Goal: Communication & Community: Answer question/provide support

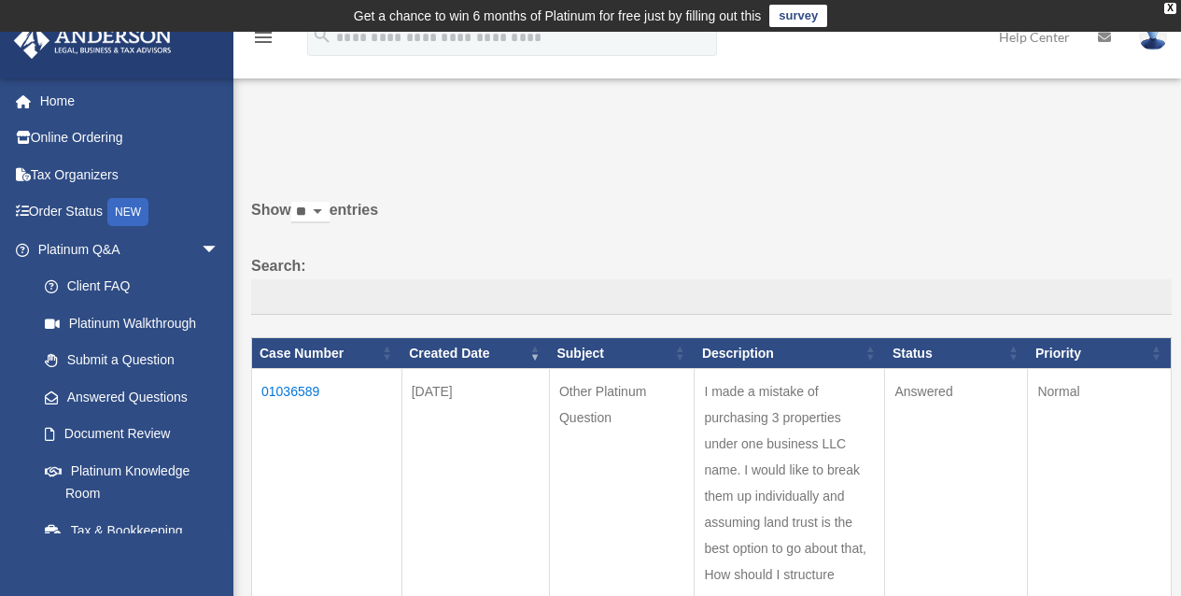
scroll to position [373, 0]
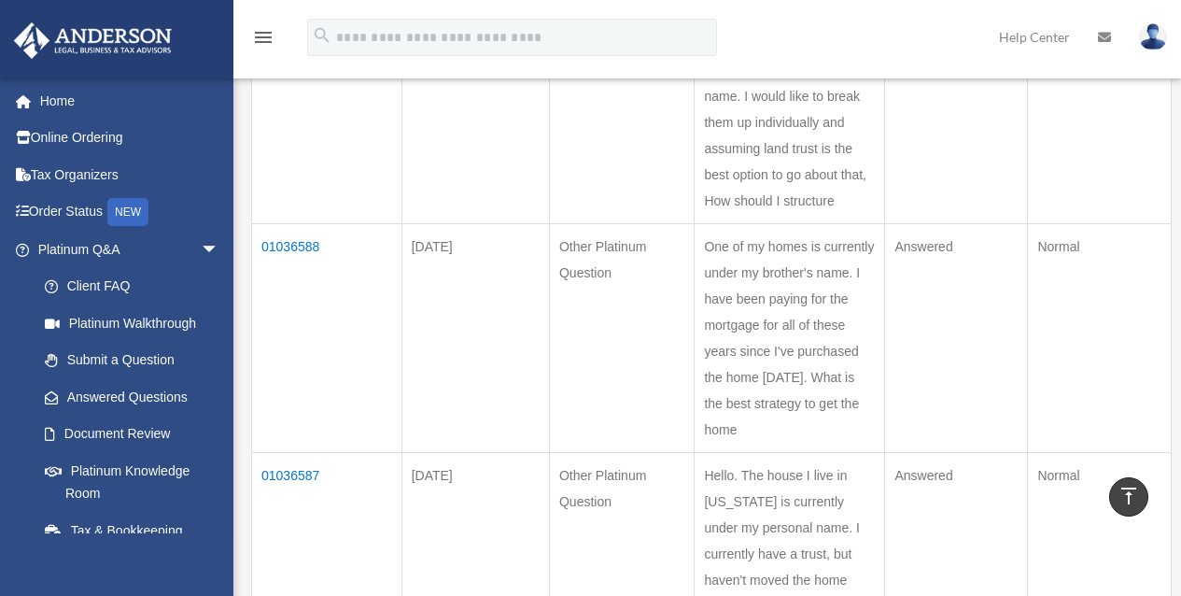
click at [304, 250] on td "01036588" at bounding box center [327, 338] width 150 height 229
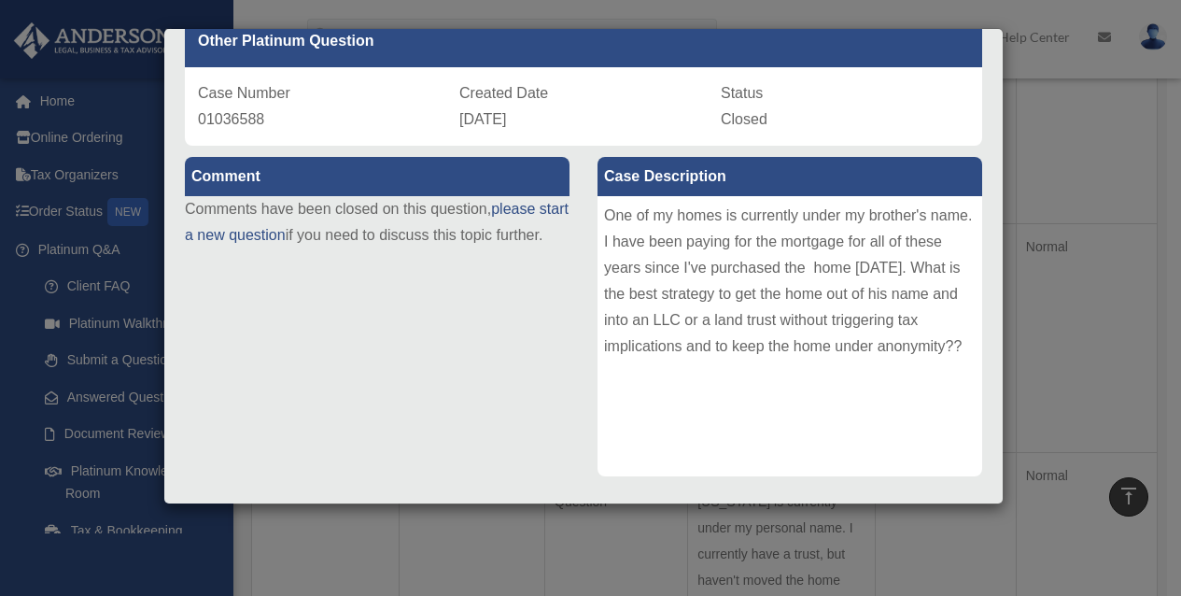
scroll to position [0, 0]
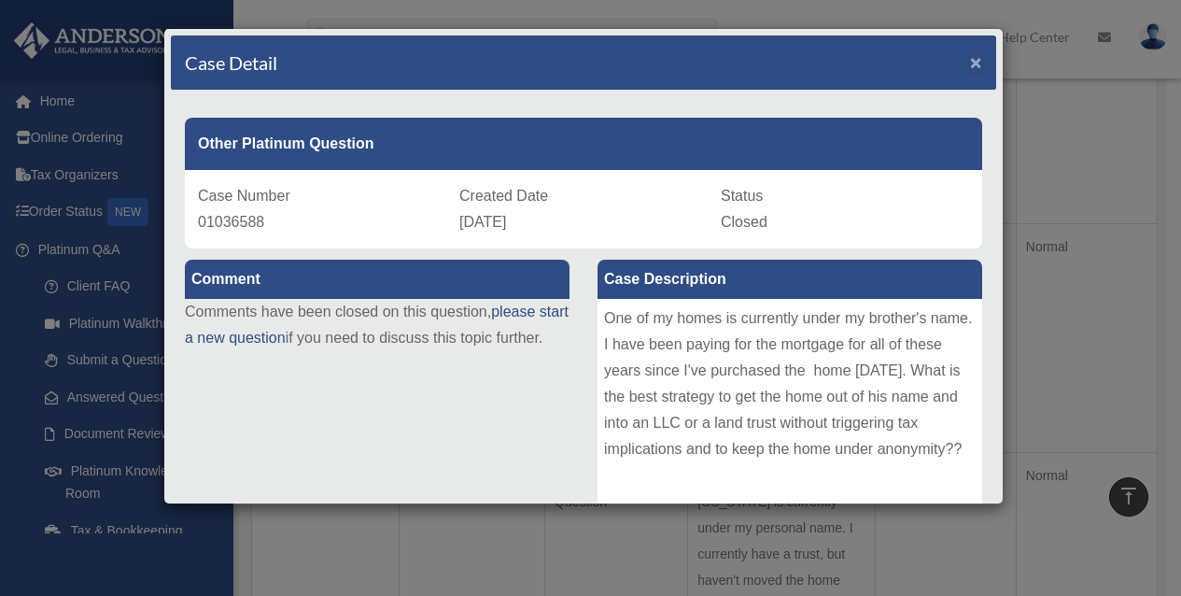
click at [970, 58] on span "×" at bounding box center [976, 61] width 12 height 21
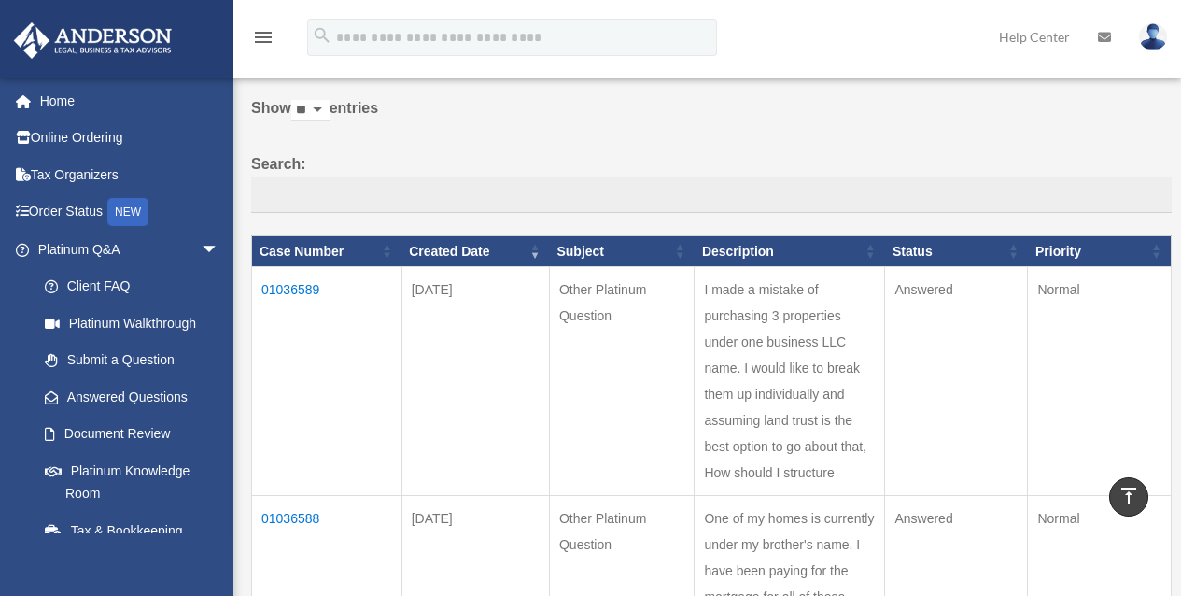
scroll to position [93, 0]
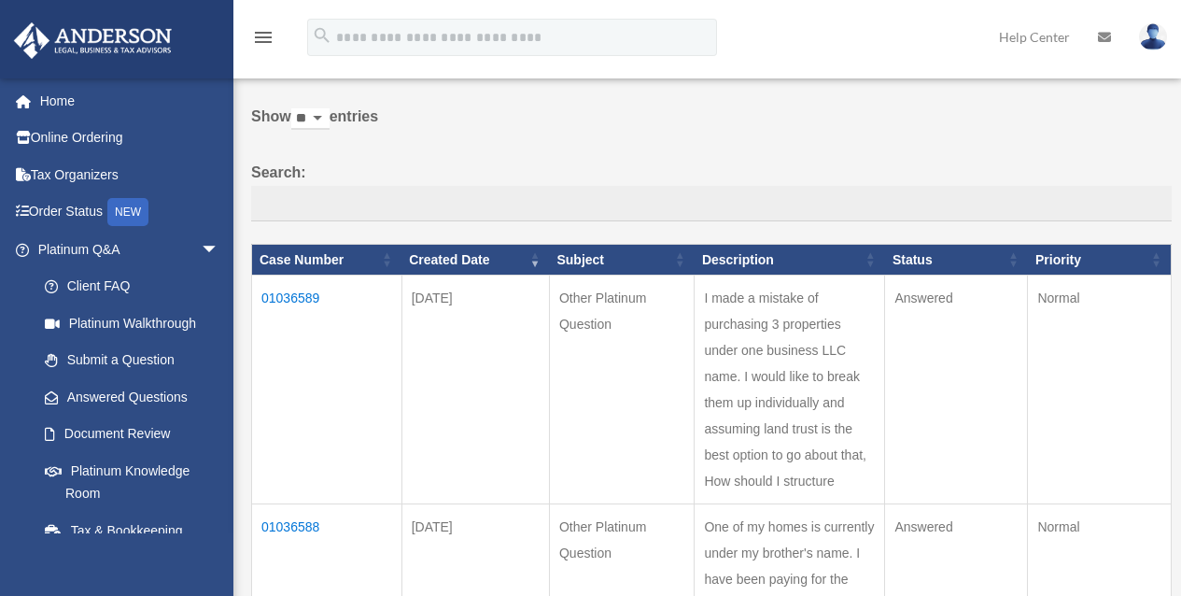
click at [294, 294] on td "01036589" at bounding box center [327, 389] width 150 height 229
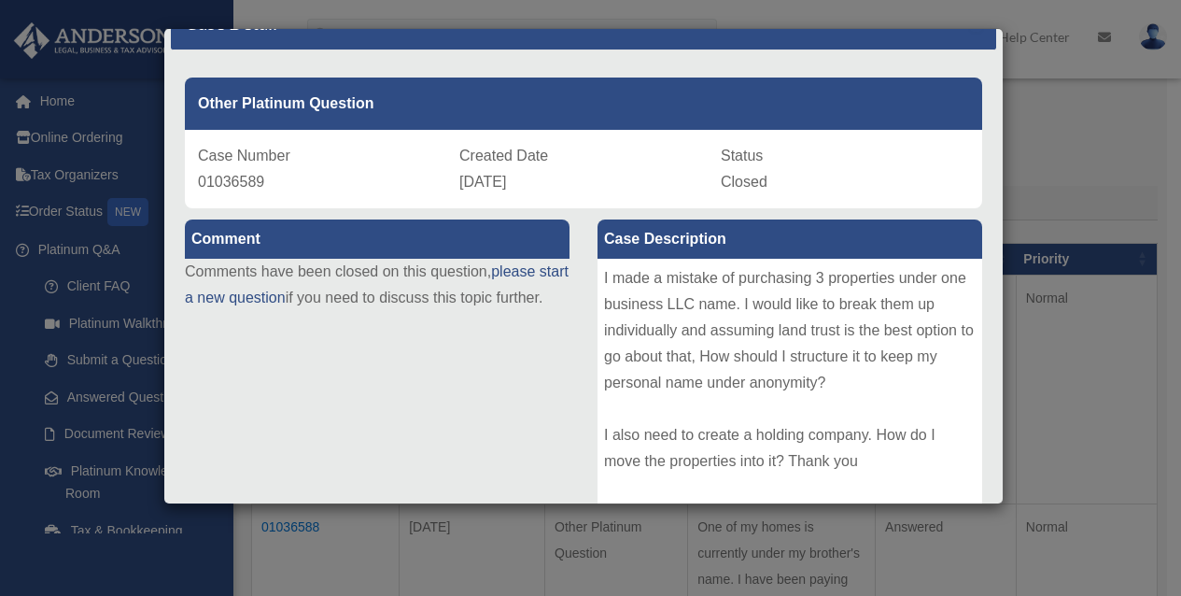
scroll to position [0, 0]
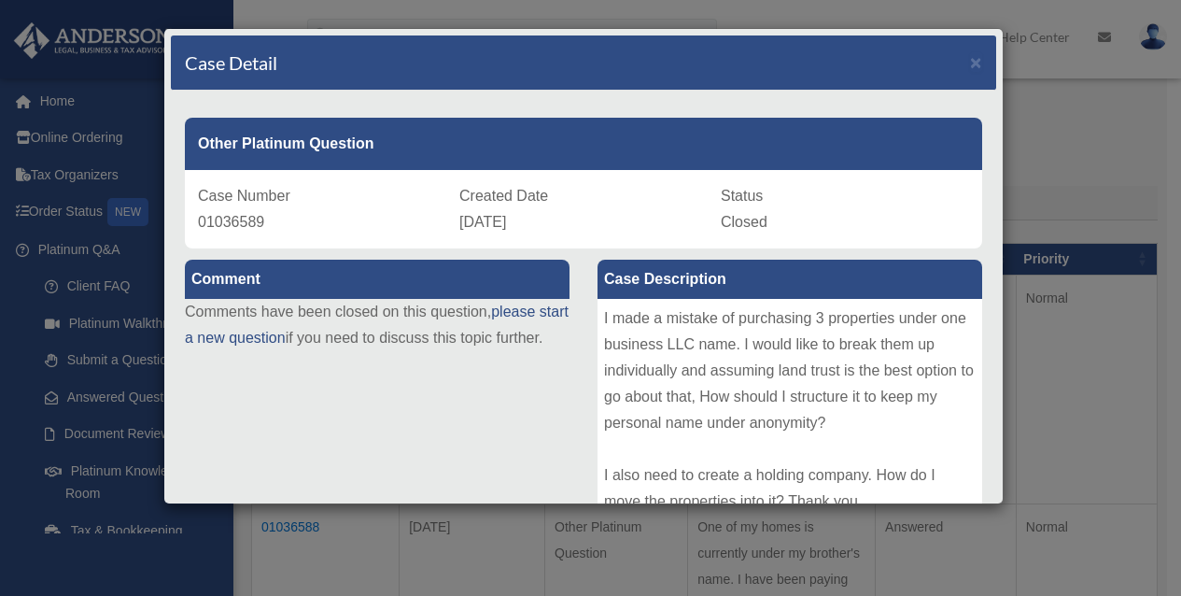
click at [506, 560] on div "Case Detail × Other Platinum Question Case Number 01036589 Created Date [DATE] …" at bounding box center [590, 298] width 1181 height 596
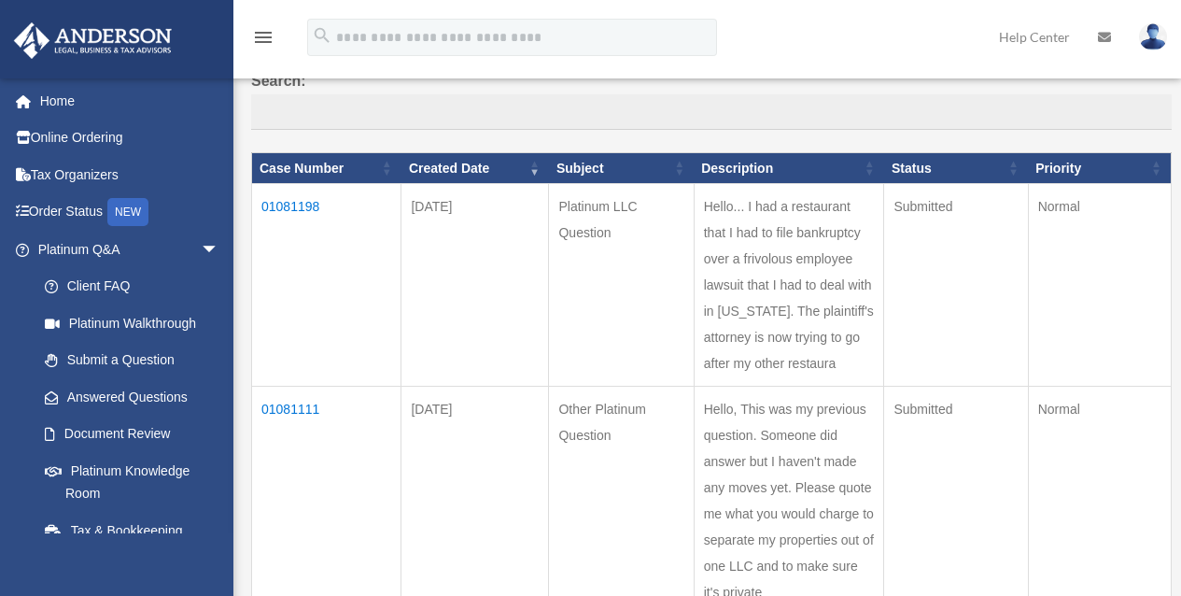
scroll to position [187, 0]
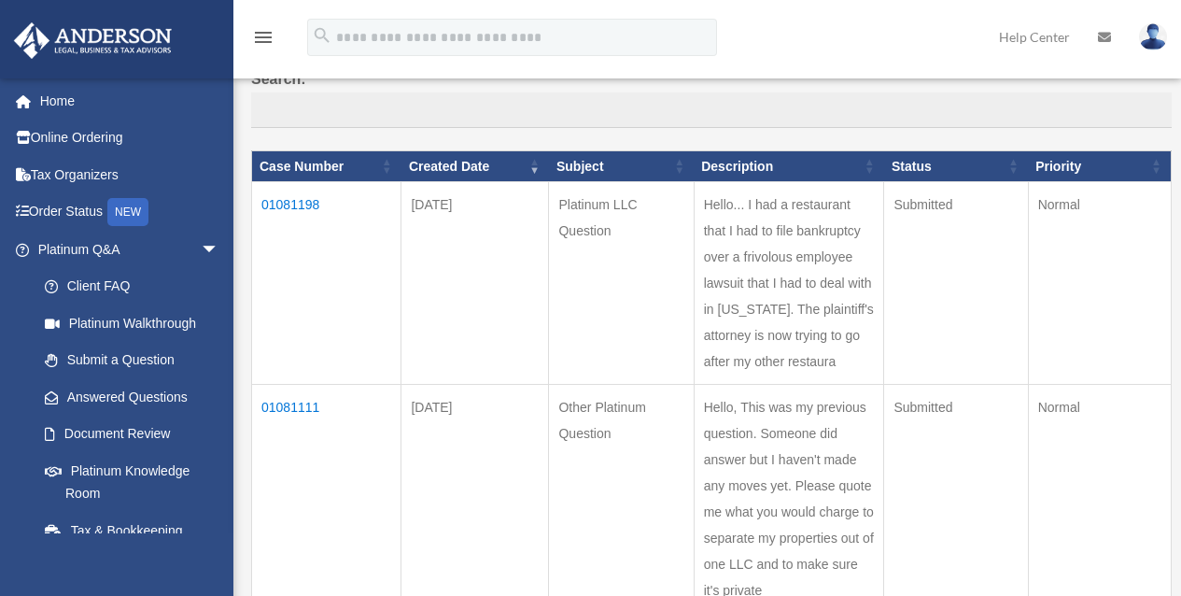
click at [301, 198] on td "01081198" at bounding box center [326, 283] width 149 height 203
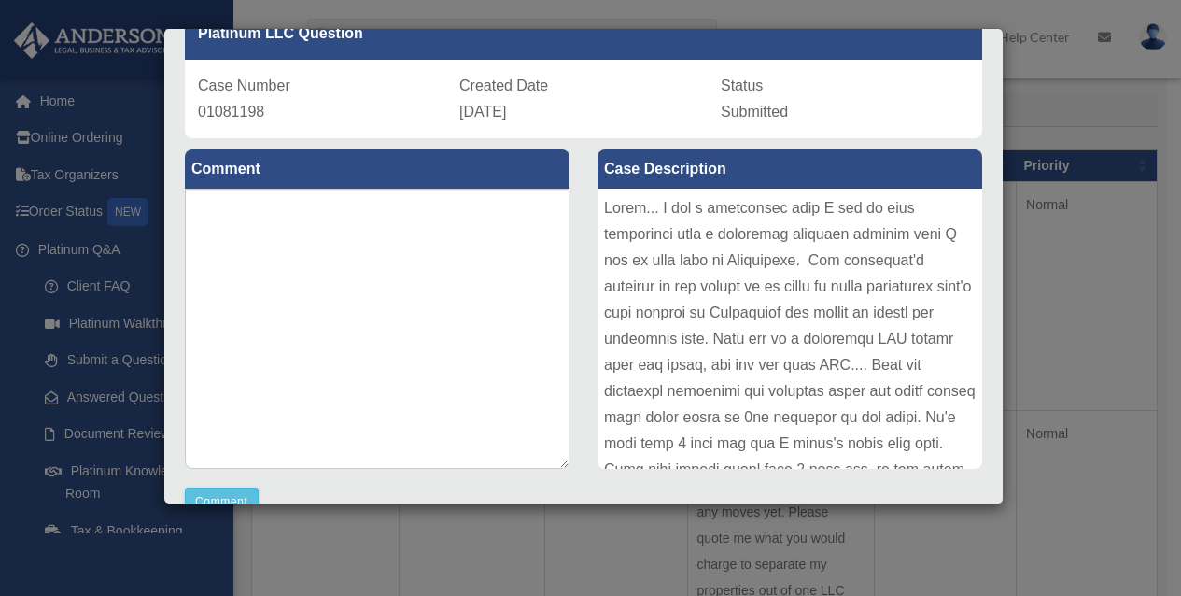
scroll to position [0, 0]
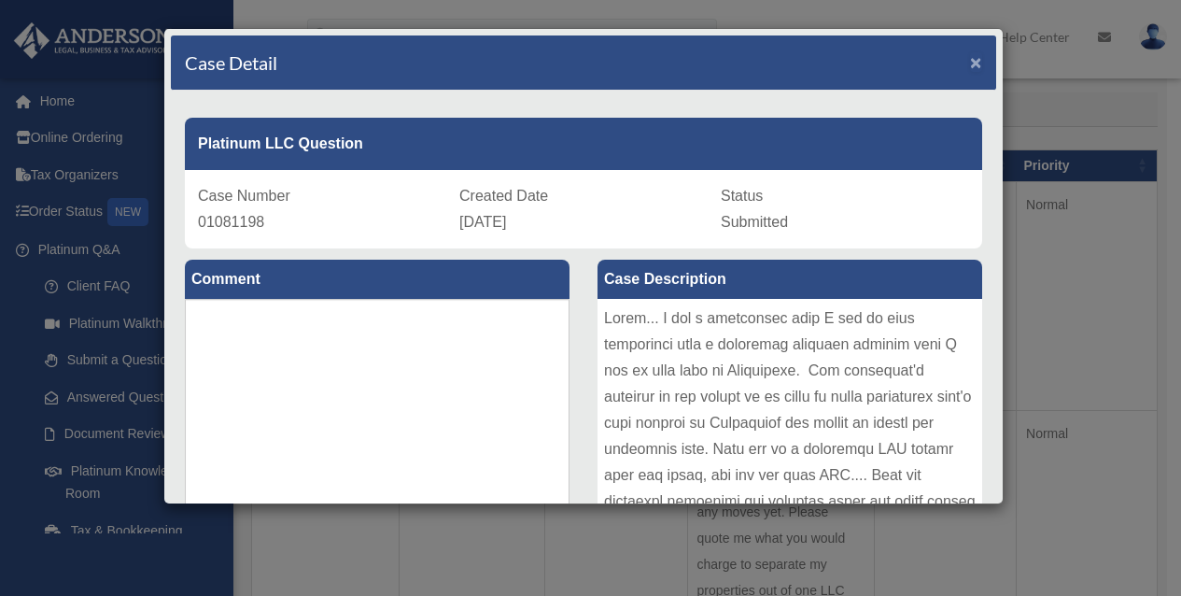
click at [970, 59] on span "×" at bounding box center [976, 61] width 12 height 21
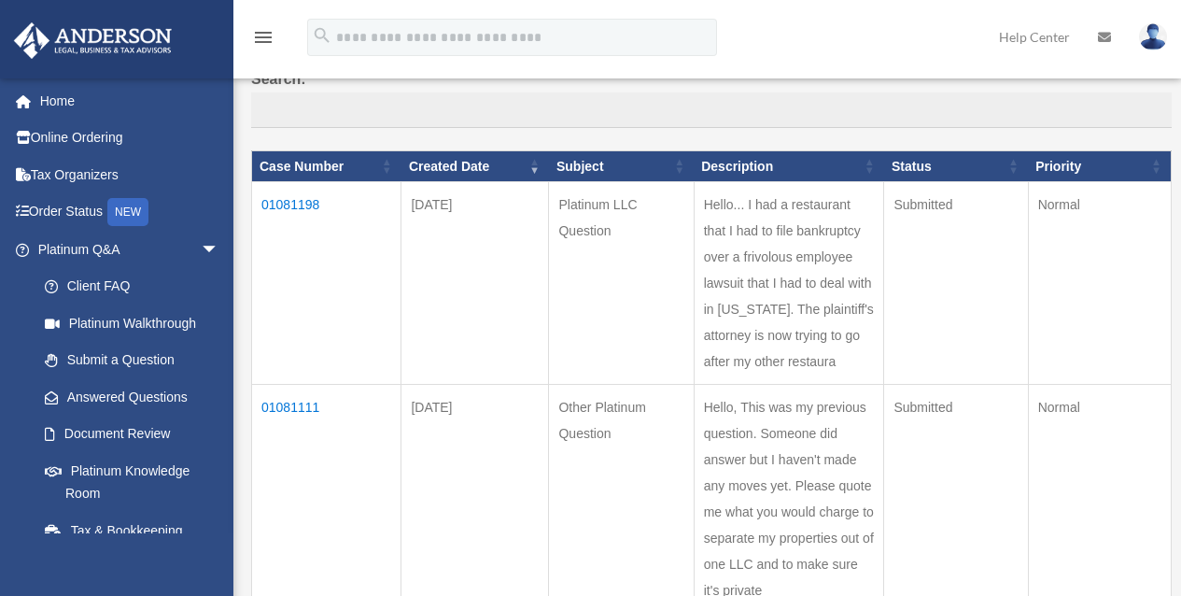
click at [292, 411] on td "01081111" at bounding box center [326, 499] width 149 height 229
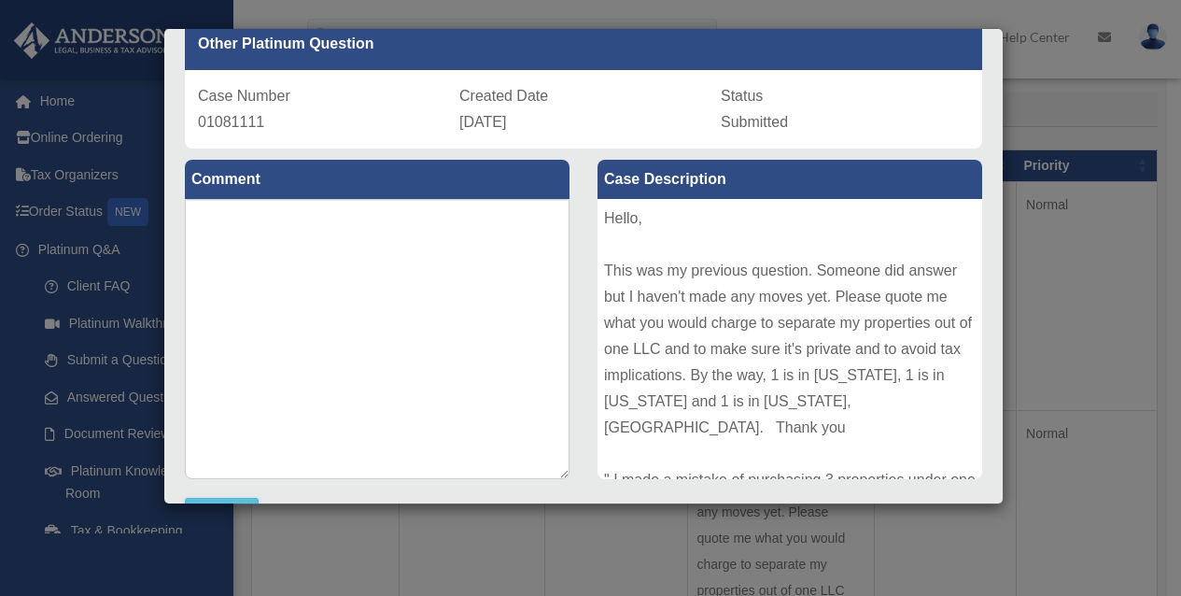
scroll to position [93, 0]
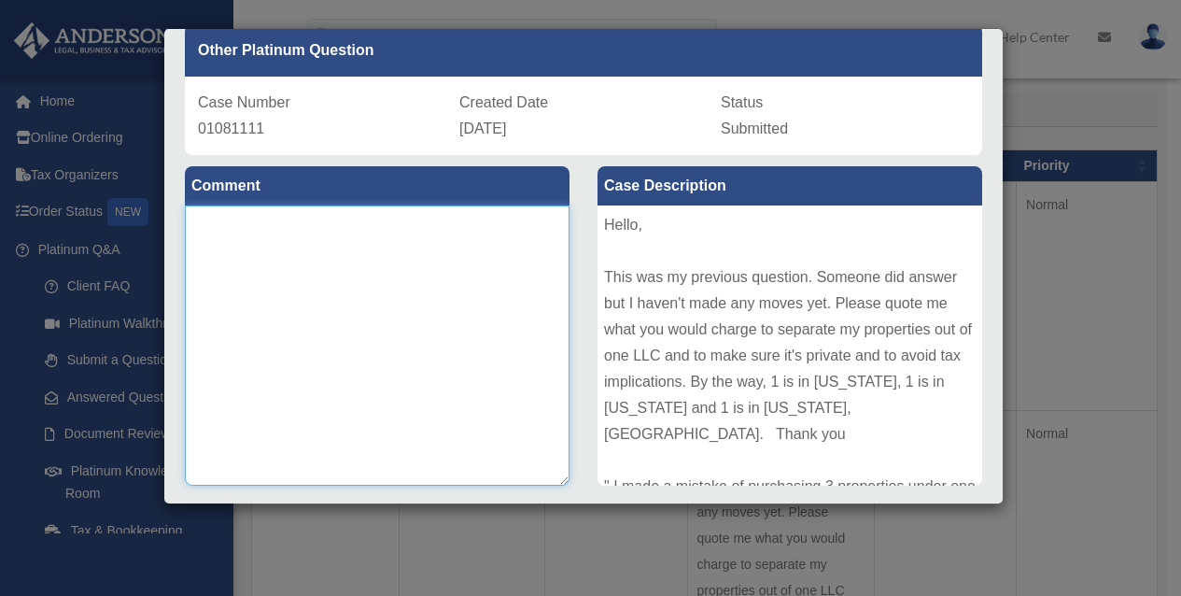
click at [331, 272] on textarea at bounding box center [377, 345] width 385 height 280
click at [306, 261] on textarea at bounding box center [377, 345] width 385 height 280
drag, startPoint x: 307, startPoint y: 221, endPoint x: 249, endPoint y: 210, distance: 59.0
click at [249, 210] on textarea "**********" at bounding box center [377, 345] width 385 height 280
click at [541, 224] on textarea "**********" at bounding box center [377, 345] width 385 height 280
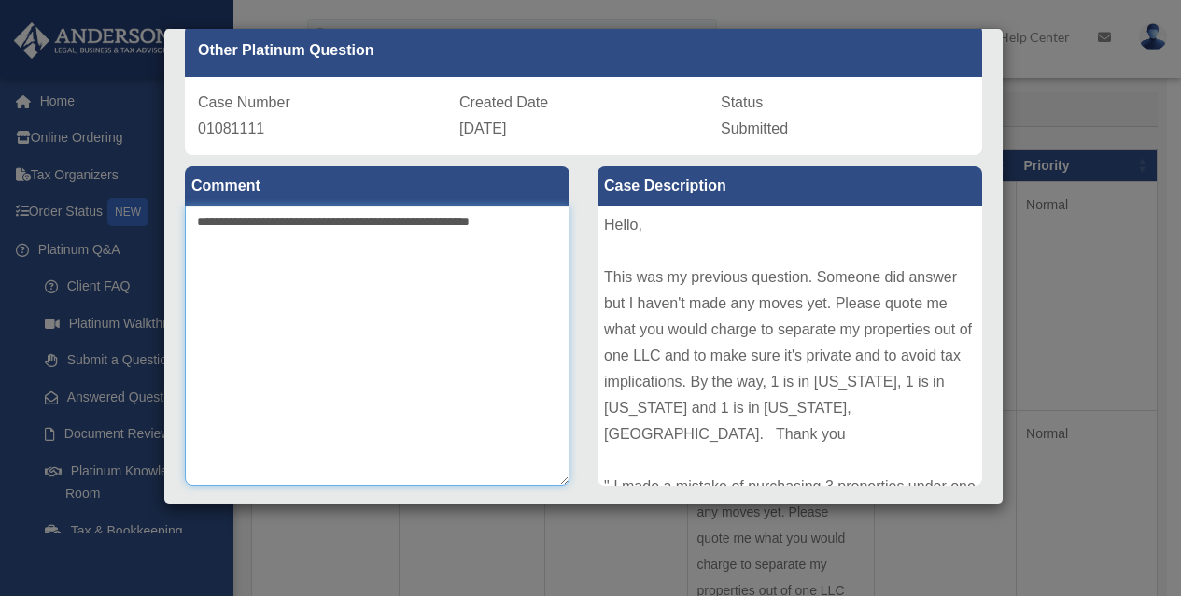
drag, startPoint x: 543, startPoint y: 222, endPoint x: 237, endPoint y: 233, distance: 305.5
click at [237, 233] on textarea "**********" at bounding box center [377, 345] width 385 height 280
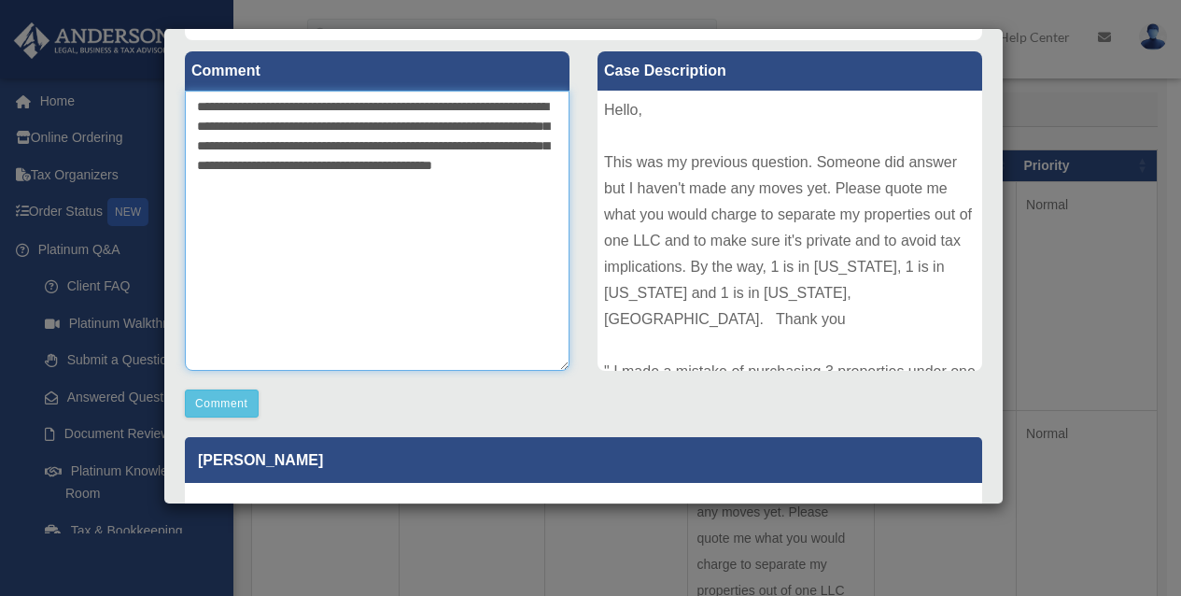
scroll to position [373, 0]
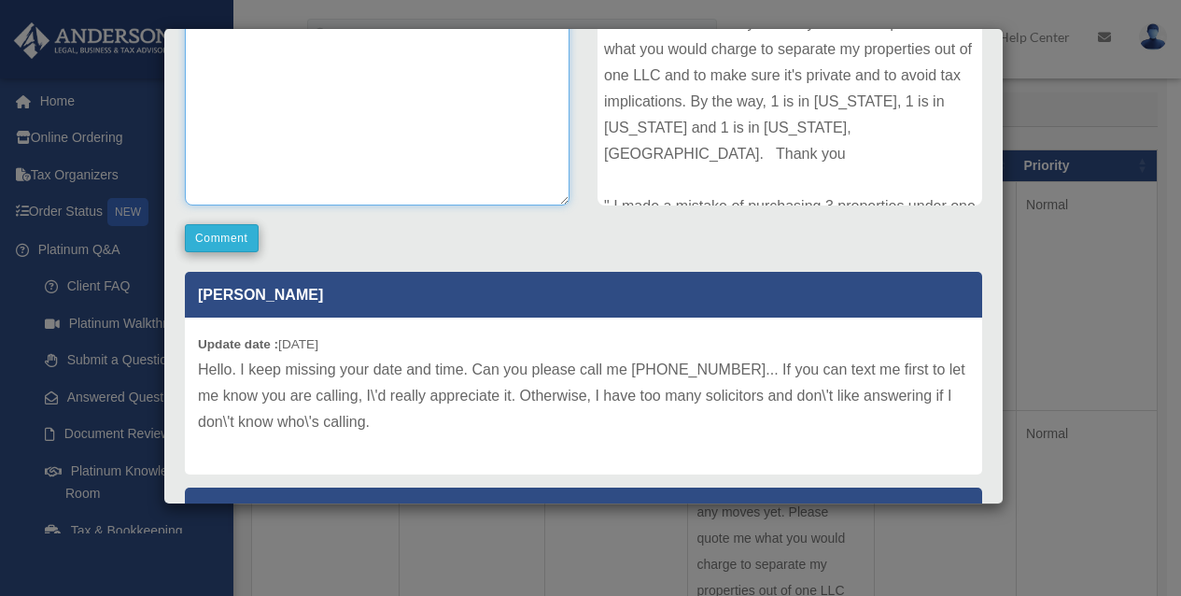
type textarea "**********"
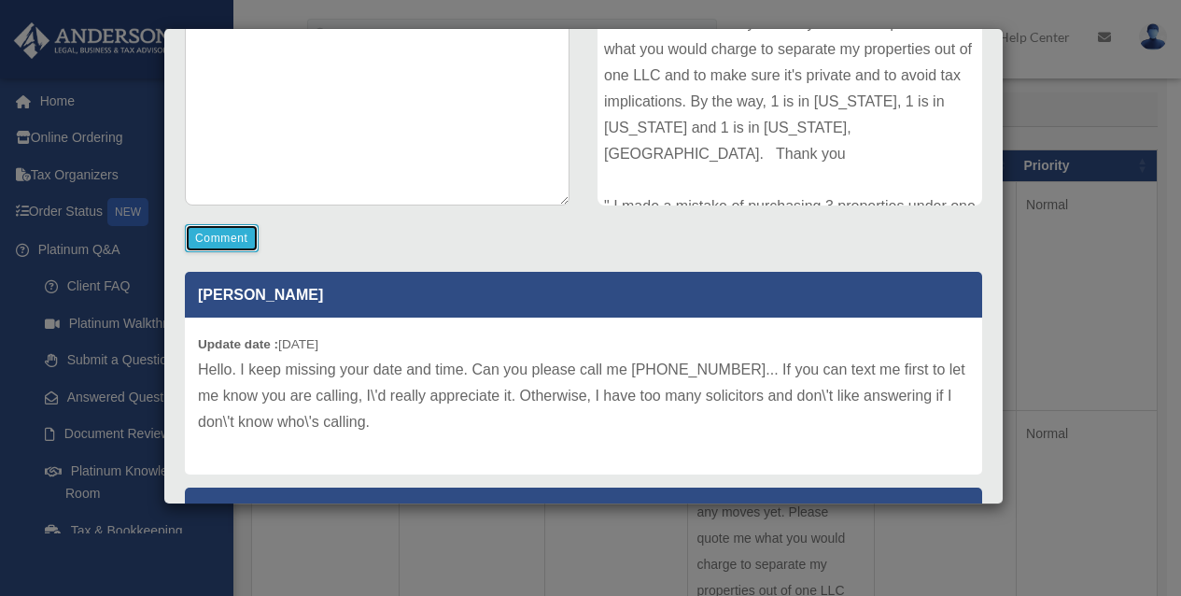
click at [232, 245] on button "Comment" at bounding box center [222, 238] width 74 height 28
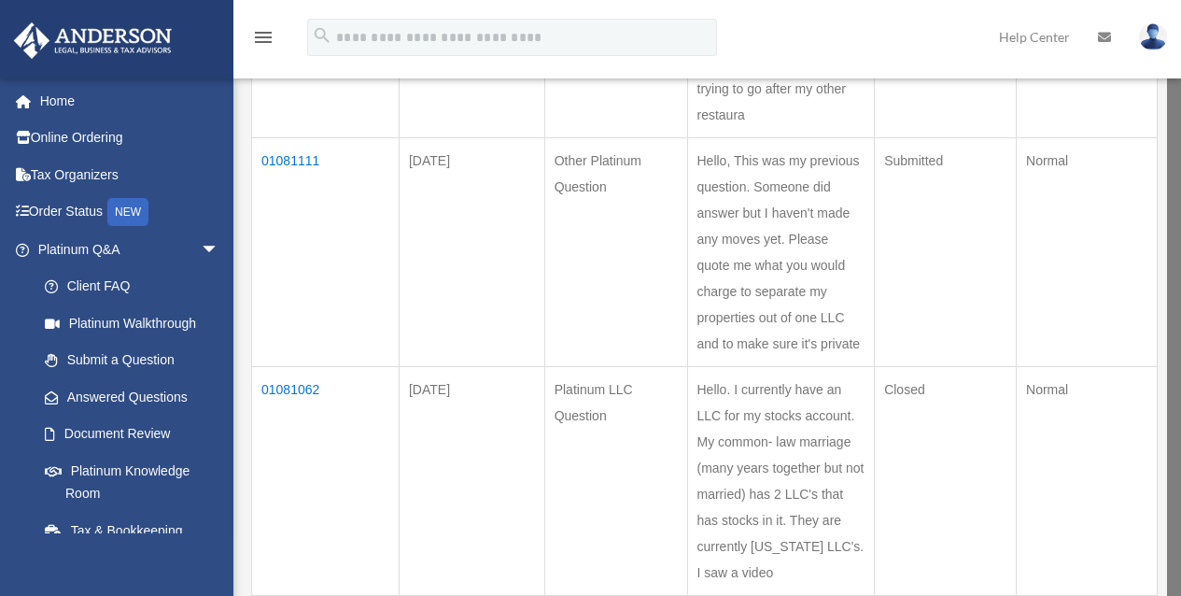
scroll to position [467, 0]
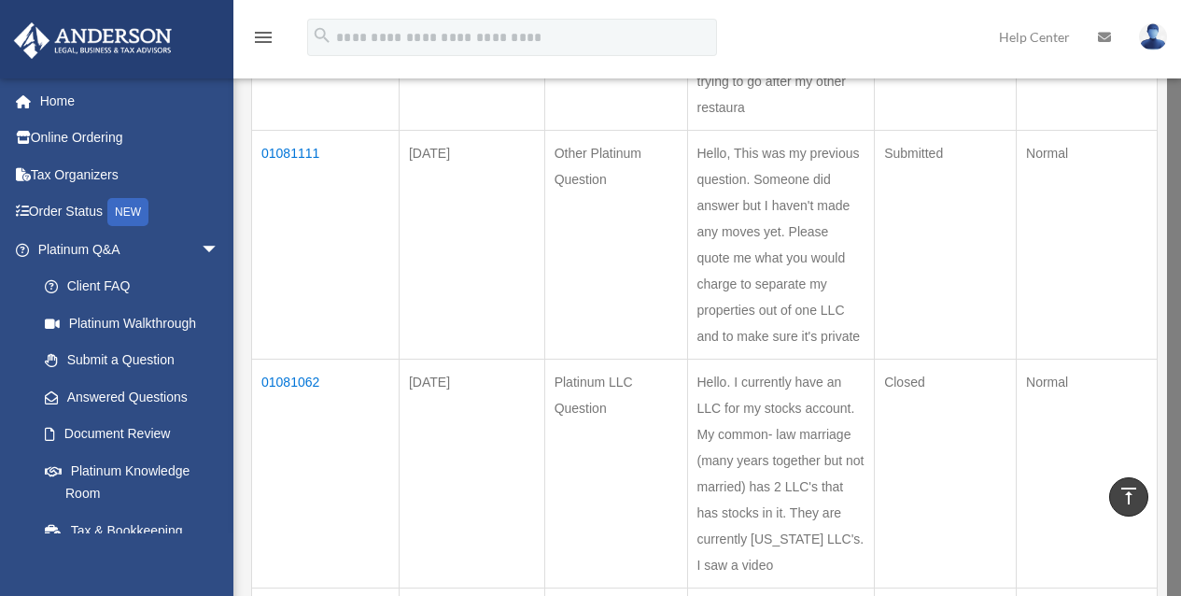
click at [300, 385] on td "01081062" at bounding box center [326, 473] width 148 height 229
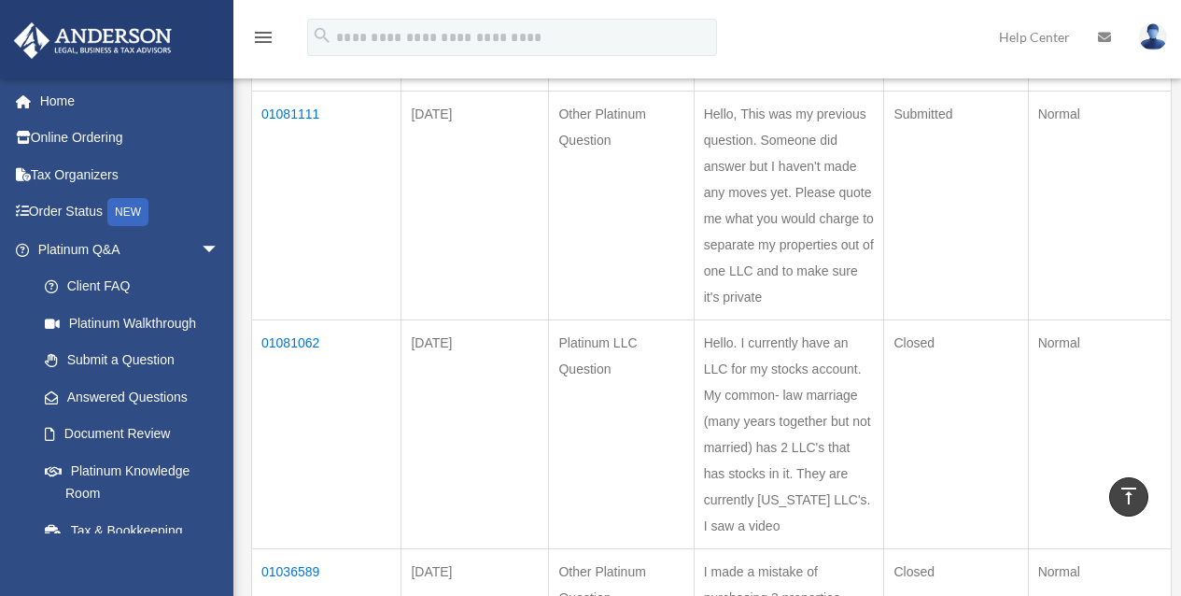
scroll to position [840, 0]
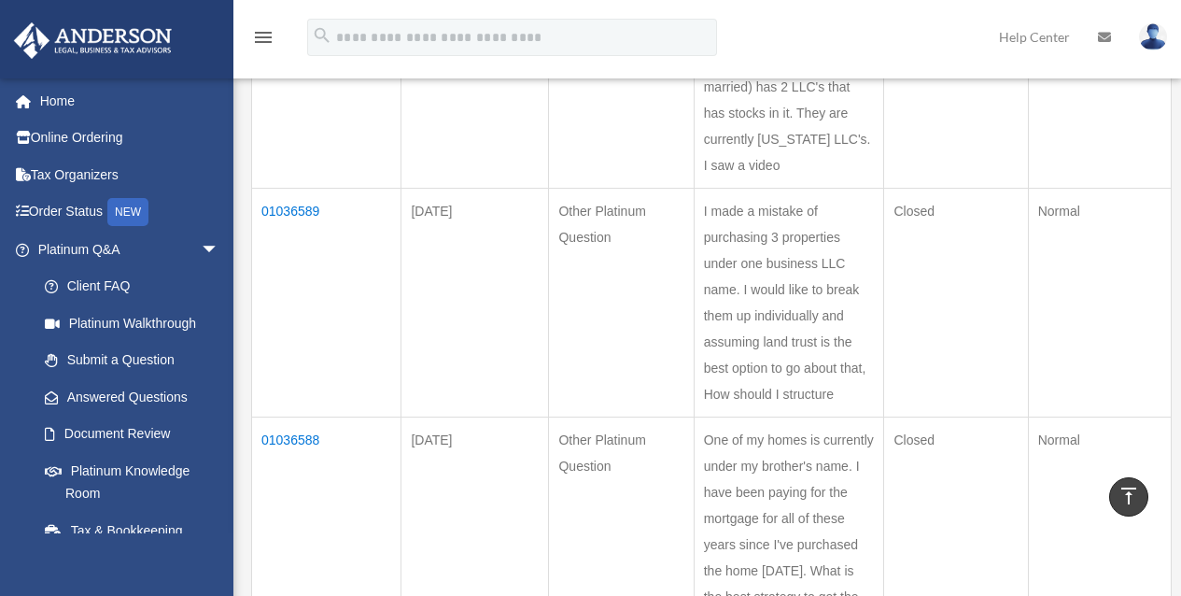
click at [296, 210] on td "01036589" at bounding box center [326, 303] width 149 height 229
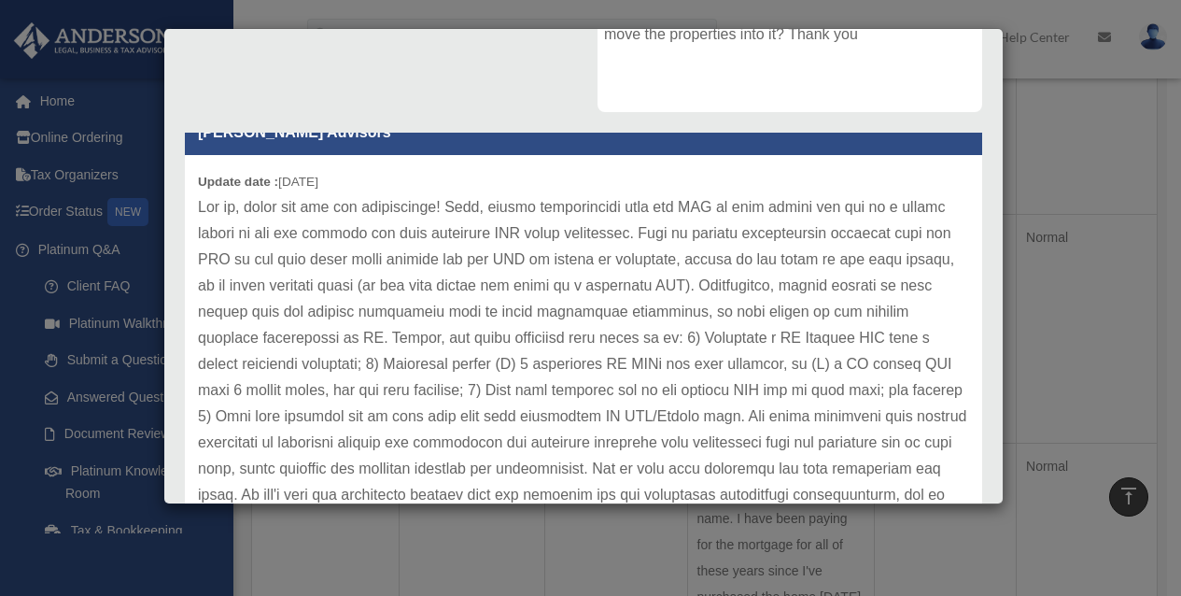
scroll to position [93, 0]
